Goal: Information Seeking & Learning: Learn about a topic

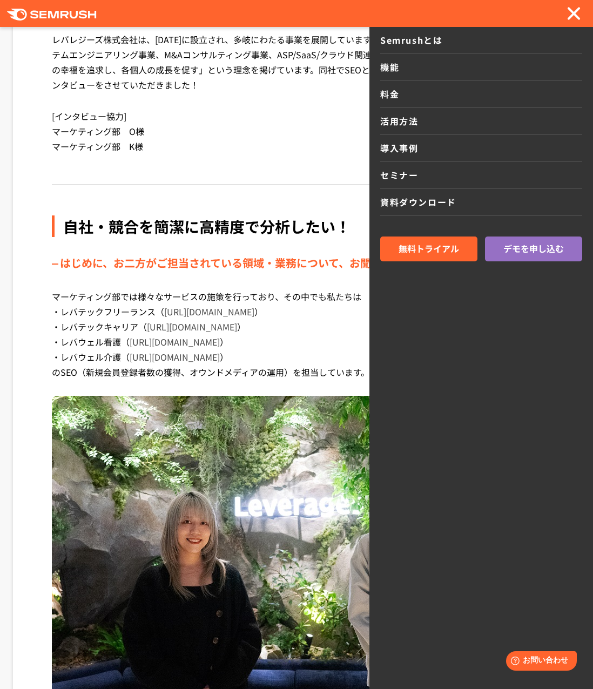
click at [578, 9] on span at bounding box center [573, 13] width 13 height 13
